Goal: Find contact information

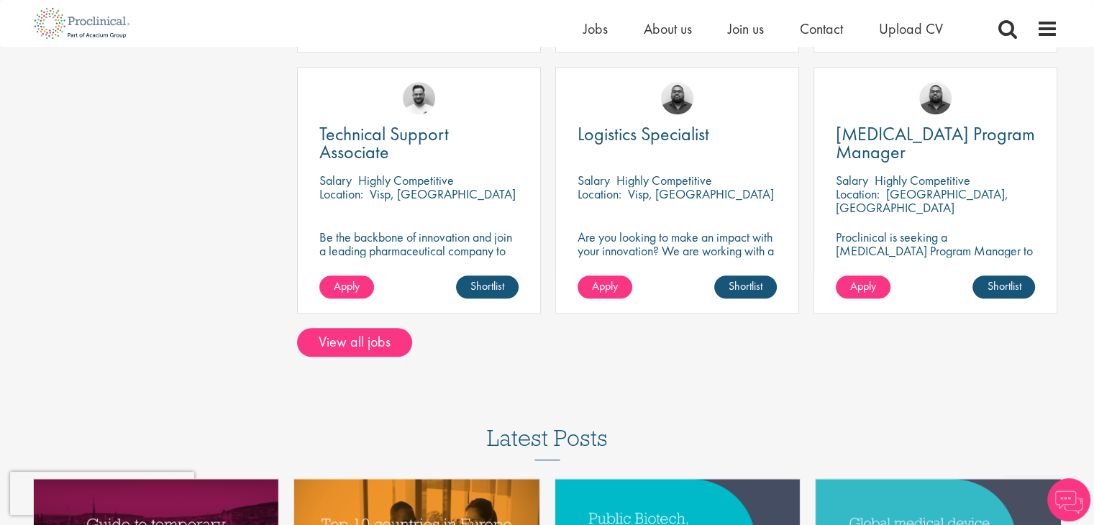
scroll to position [863, 0]
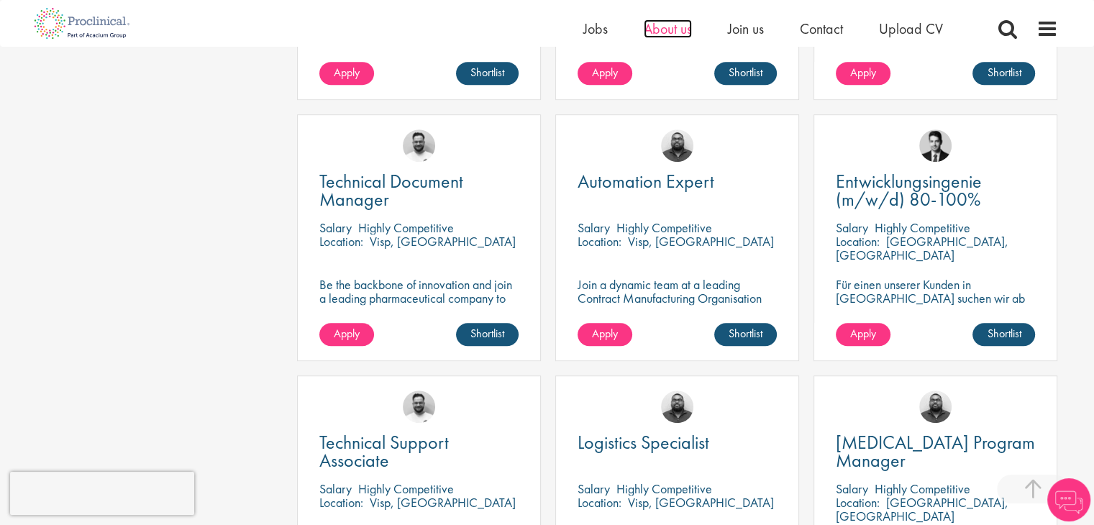
click at [652, 32] on span "About us" at bounding box center [668, 28] width 48 height 19
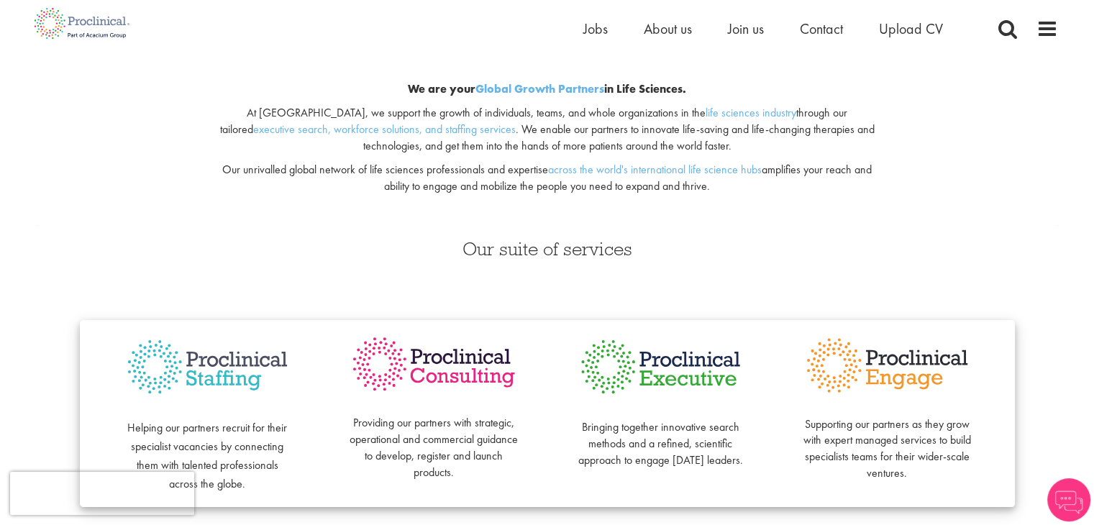
scroll to position [144, 0]
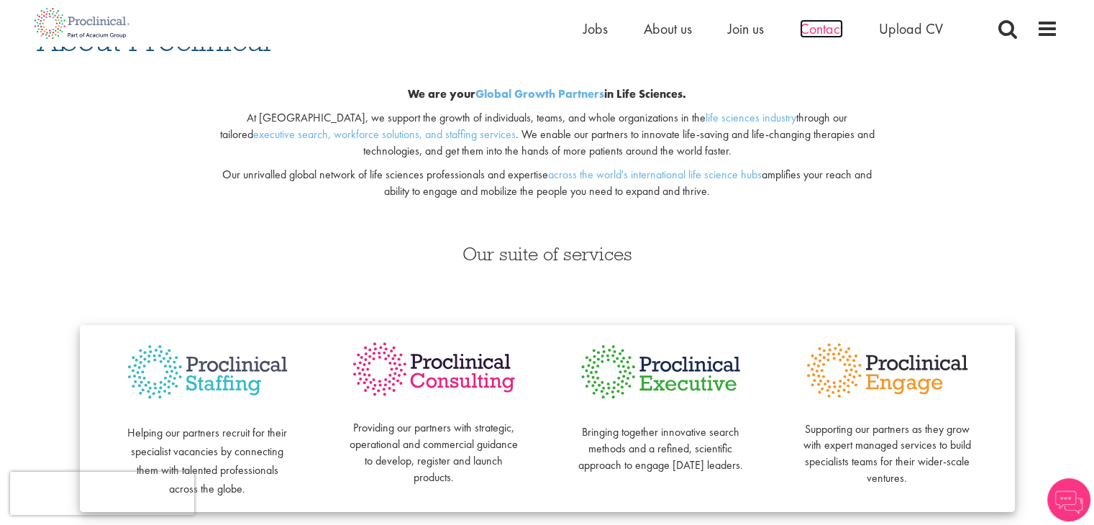
click at [804, 24] on span "Contact" at bounding box center [821, 28] width 43 height 19
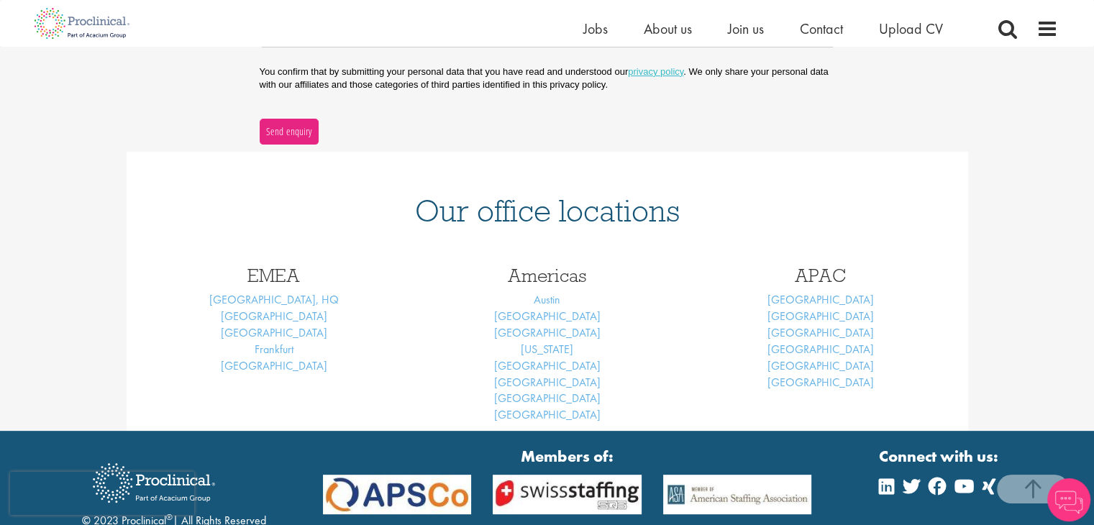
scroll to position [504, 0]
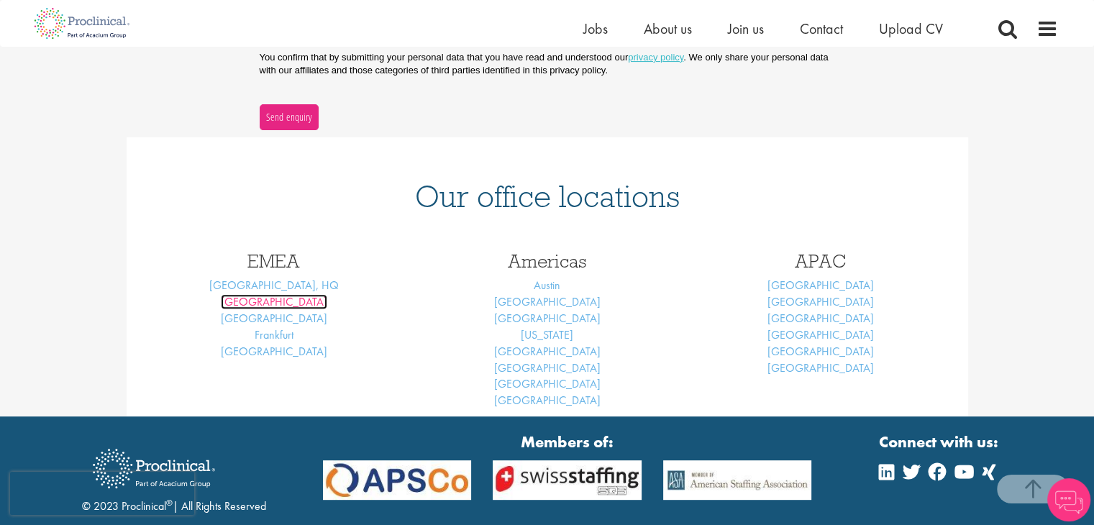
click at [273, 306] on link "[GEOGRAPHIC_DATA]" at bounding box center [274, 301] width 106 height 15
